Goal: Information Seeking & Learning: Find specific page/section

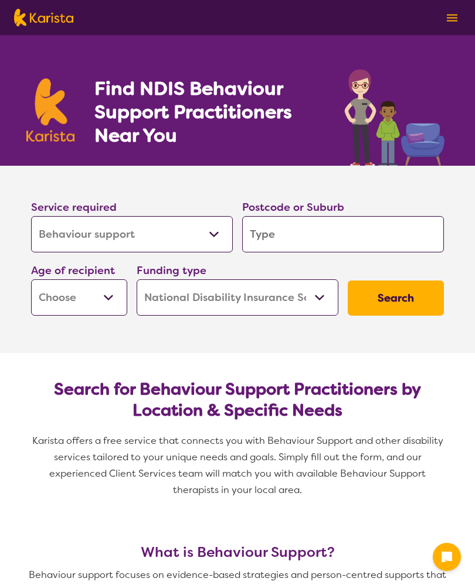
select select "Behaviour support"
select select "NDIS"
select select "Behaviour support"
select select "NDIS"
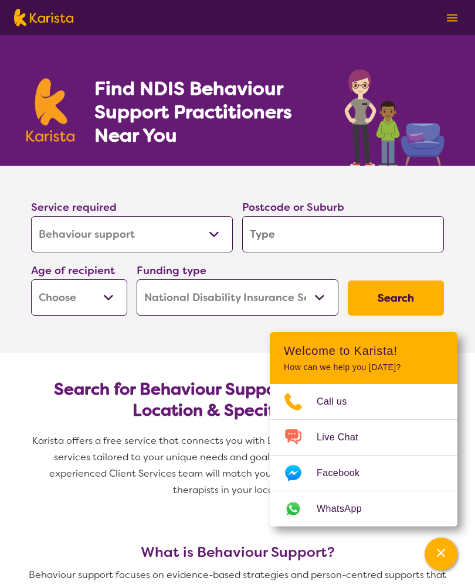
click at [442, 246] on input "search" at bounding box center [343, 234] width 202 height 36
click at [467, 321] on section "Service required Allied Health Assistant Assessment ([MEDICAL_DATA] or [MEDICAL…" at bounding box center [237, 260] width 469 height 188
click at [473, 295] on section "Service required Allied Health Assistant Assessment ([MEDICAL_DATA] or [MEDICAL…" at bounding box center [237, 260] width 475 height 188
click at [268, 239] on input "search" at bounding box center [343, 234] width 202 height 36
type input "3"
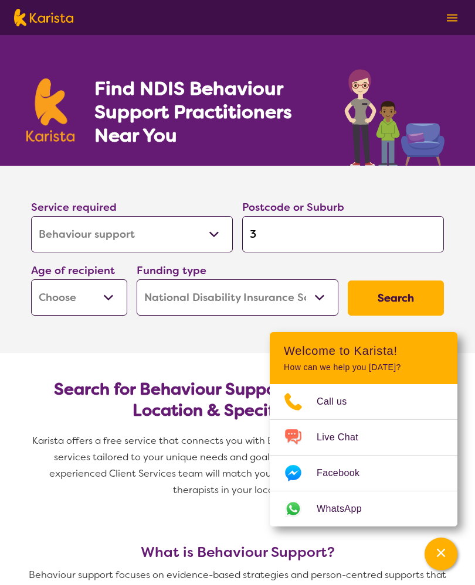
type input "3"
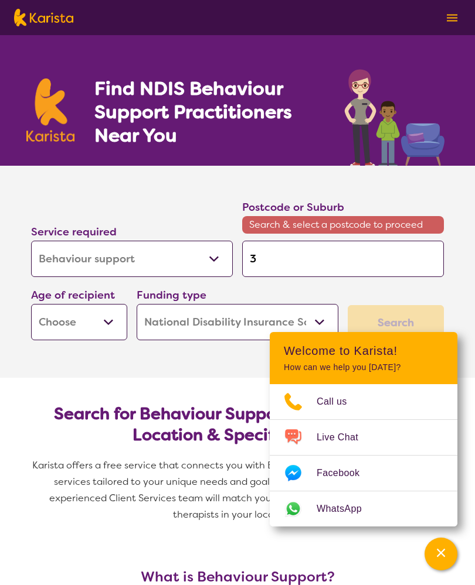
type input "31"
type input "315"
type input "3156"
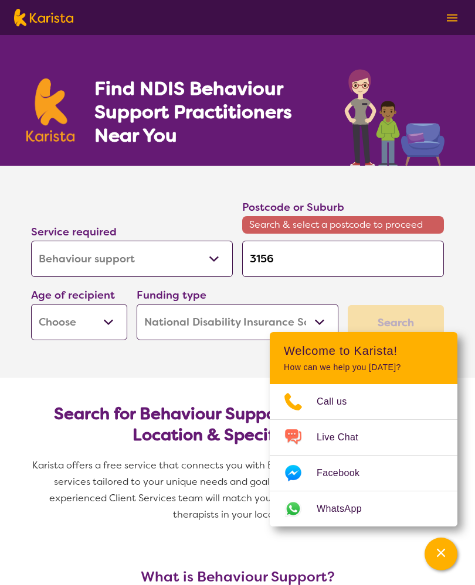
type input "3156"
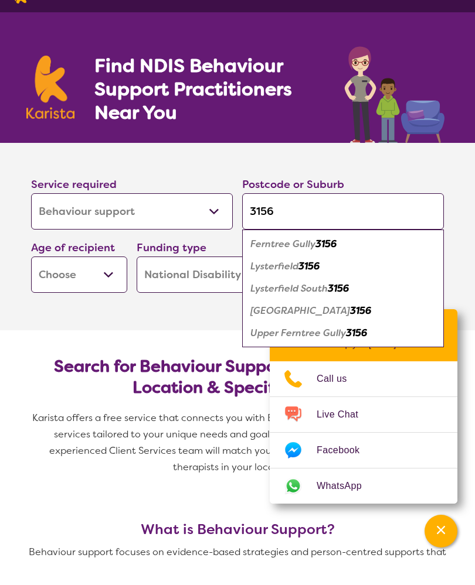
type input "3156"
click at [321, 261] on em "3156" at bounding box center [325, 267] width 21 height 12
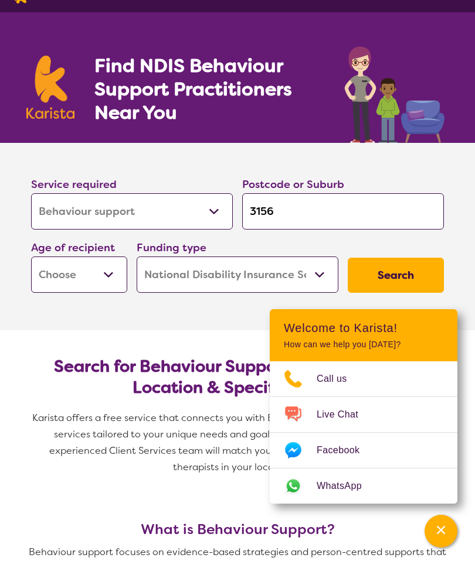
scroll to position [23, 0]
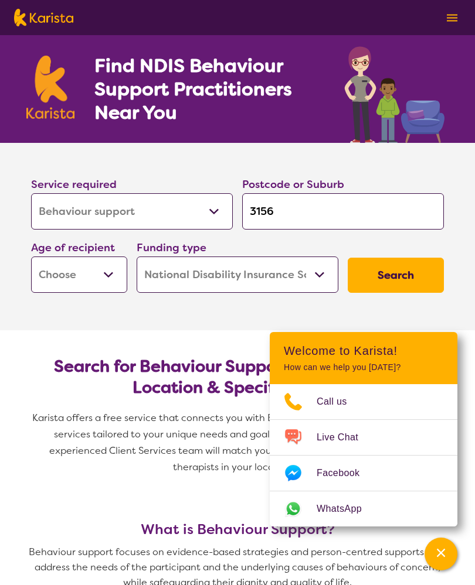
click at [113, 277] on select "Early Childhood - 0 to 9 Child - 10 to 11 Adolescent - 12 to 17 Adult - 18 to 6…" at bounding box center [79, 275] width 96 height 36
select select "AD"
click at [400, 276] on button "Search" at bounding box center [395, 275] width 96 height 35
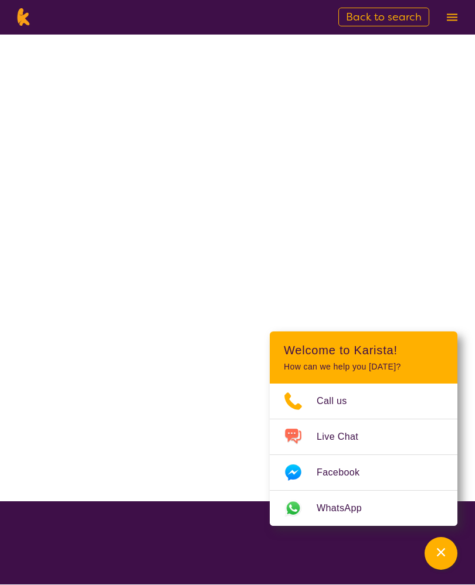
scroll to position [1, 0]
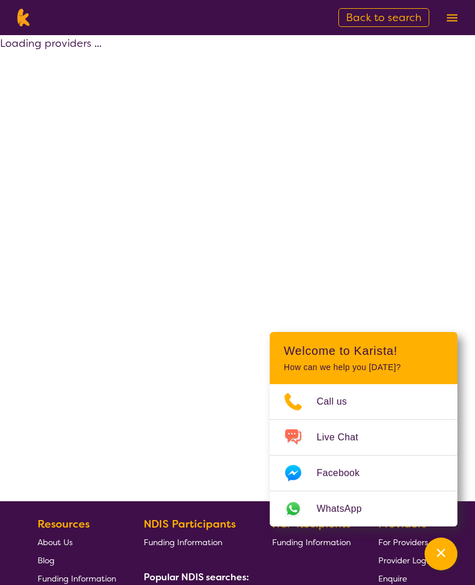
select select "by_score"
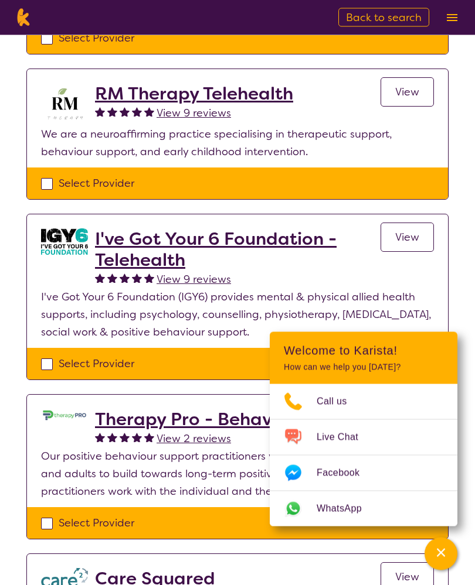
scroll to position [224, 0]
click at [439, 559] on icon "Channel Menu" at bounding box center [441, 553] width 12 height 12
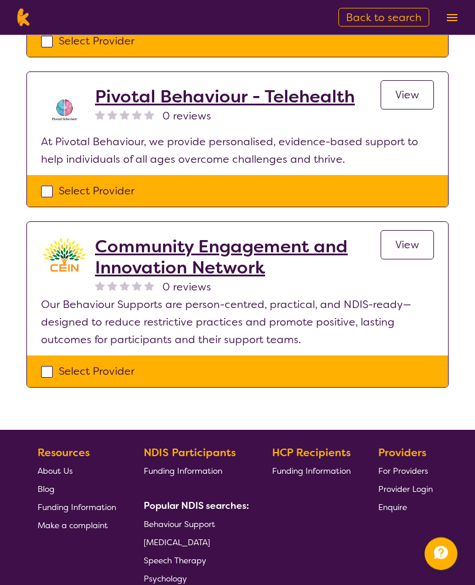
scroll to position [866, 0]
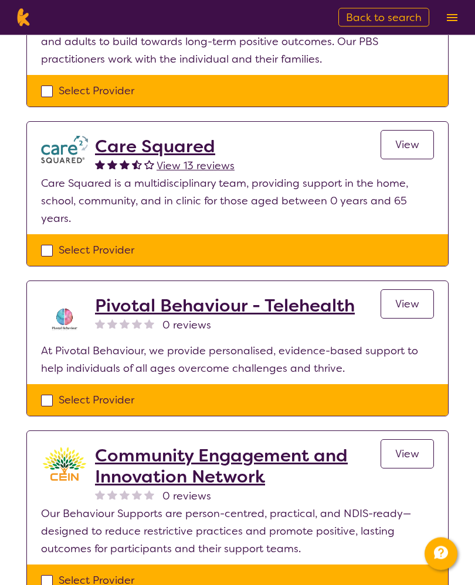
select select "Behaviour support"
select select "AD"
select select "NDIS"
select select "Behaviour support"
select select "AD"
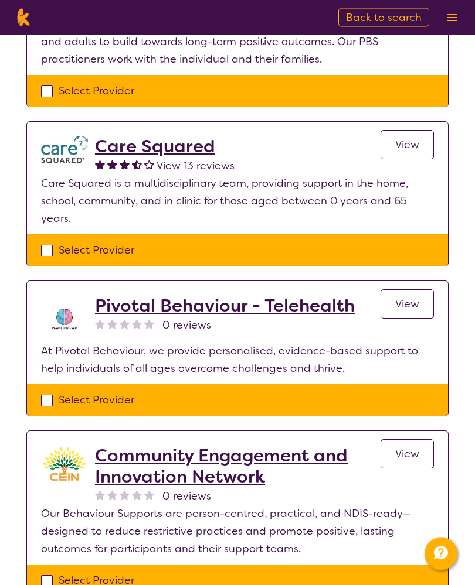
select select "NDIS"
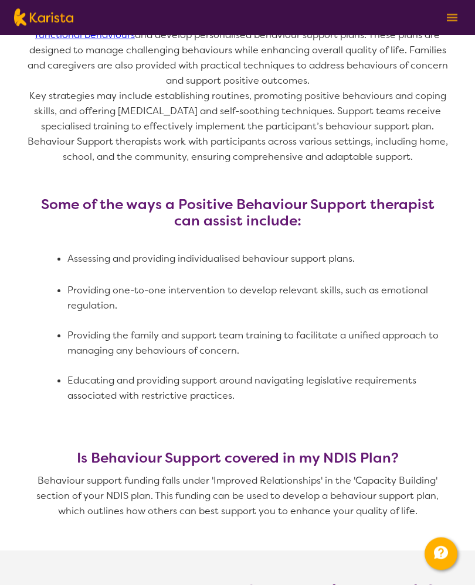
scroll to position [45, 0]
